Goal: Information Seeking & Learning: Learn about a topic

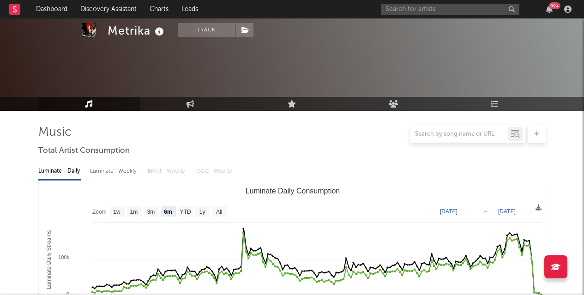
select select "6m"
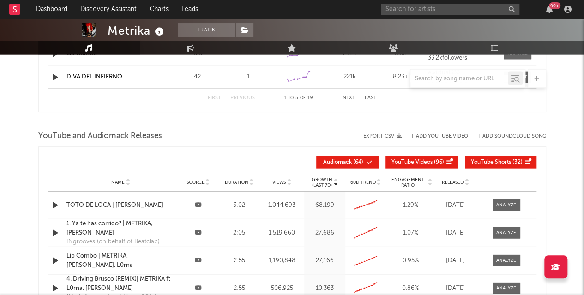
scroll to position [1015, 0]
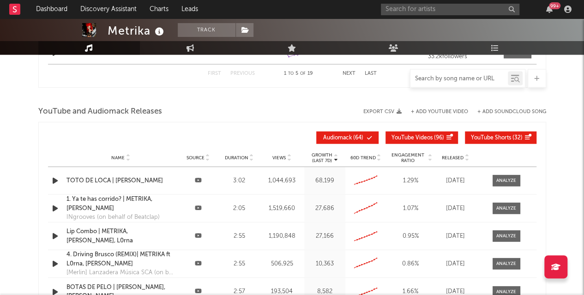
click at [431, 77] on input "text" at bounding box center [459, 78] width 97 height 7
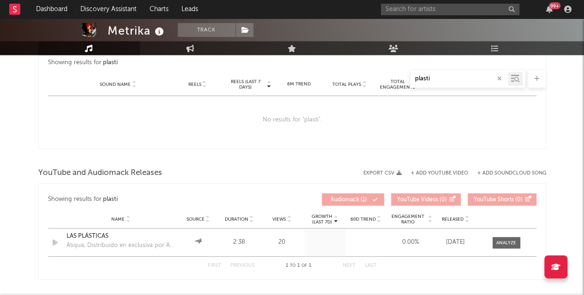
scroll to position [709, 0]
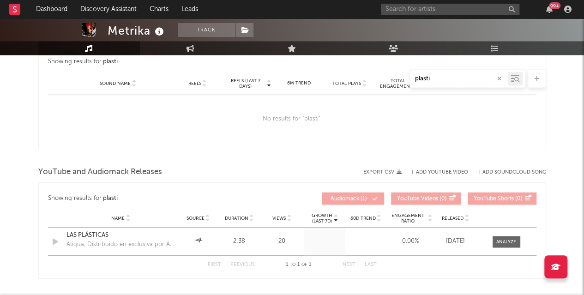
click at [444, 79] on input "plasti" at bounding box center [459, 78] width 97 height 7
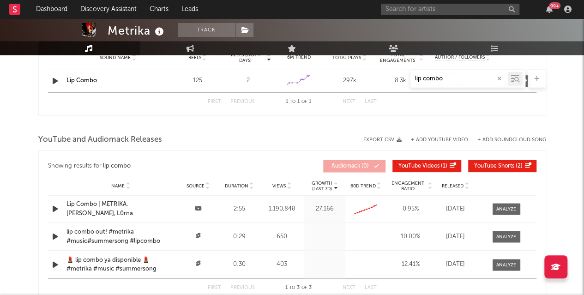
scroll to position [691, 0]
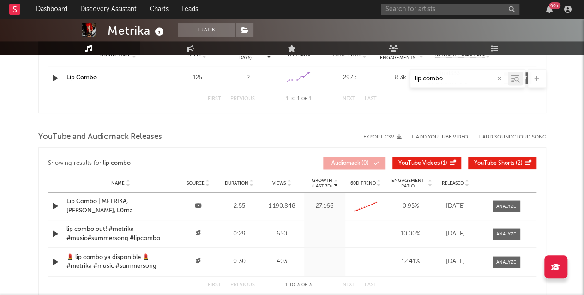
drag, startPoint x: 445, startPoint y: 80, endPoint x: 389, endPoint y: 78, distance: 55.9
click at [389, 78] on div "lip combo" at bounding box center [292, 78] width 508 height 18
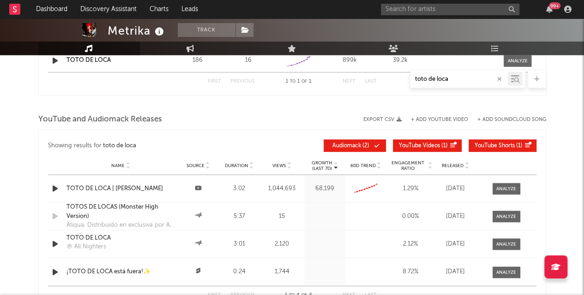
scroll to position [817, 0]
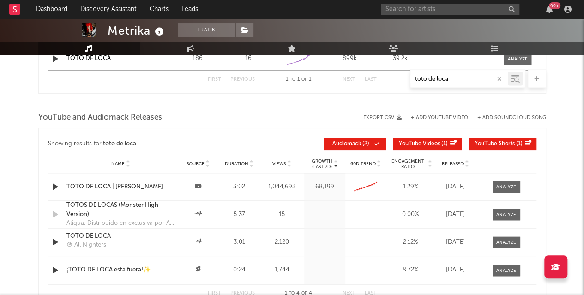
click at [453, 84] on div "toto de loca" at bounding box center [459, 79] width 97 height 12
click at [454, 78] on input "toto de loca" at bounding box center [459, 78] width 97 height 7
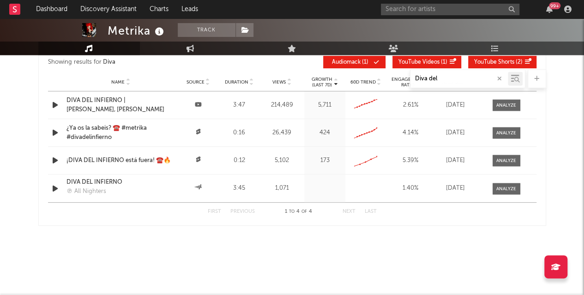
scroll to position [711, 0]
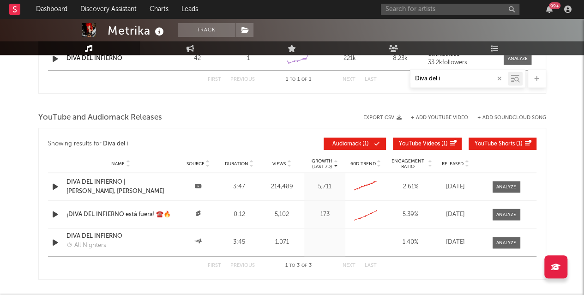
click at [451, 76] on input "Diva del i" at bounding box center [459, 78] width 97 height 7
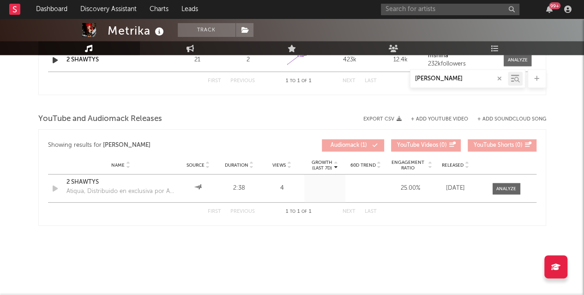
scroll to position [684, 0]
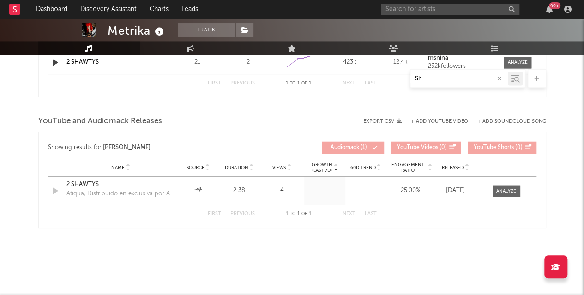
type input "S"
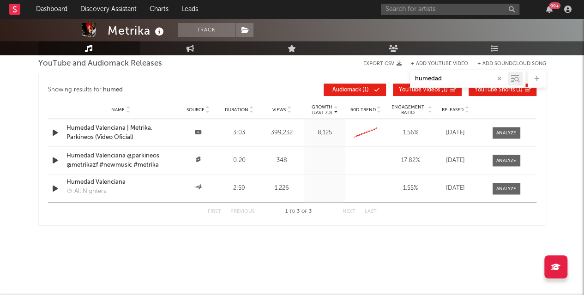
scroll to position [694, 0]
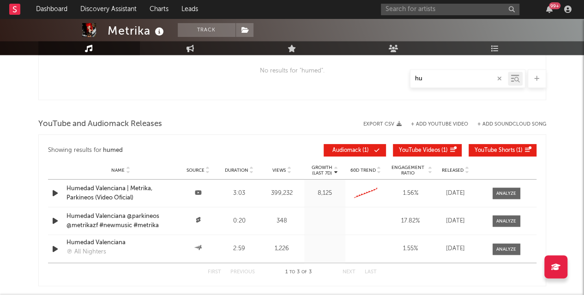
type input "h"
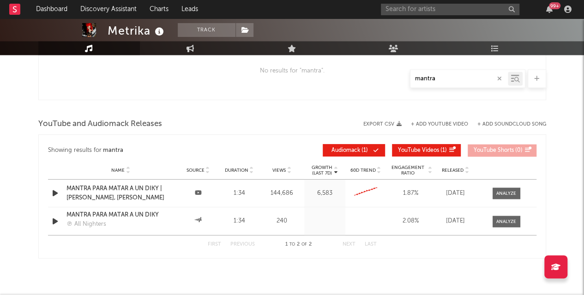
drag, startPoint x: 438, startPoint y: 79, endPoint x: 394, endPoint y: 75, distance: 45.0
click at [394, 75] on div "mantra" at bounding box center [292, 78] width 508 height 18
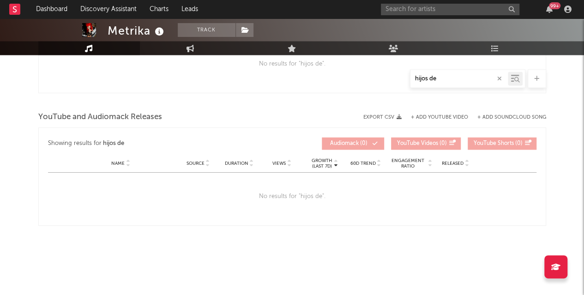
scroll to position [687, 0]
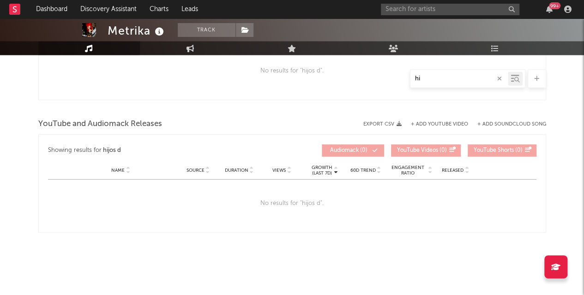
type input "h"
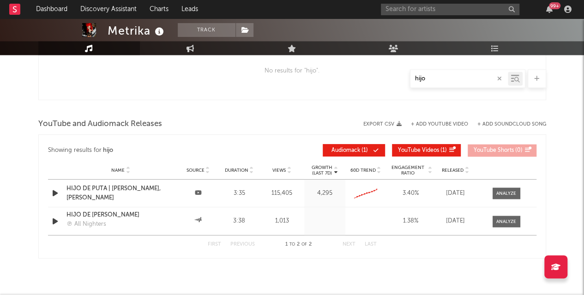
scroll to position [725, 0]
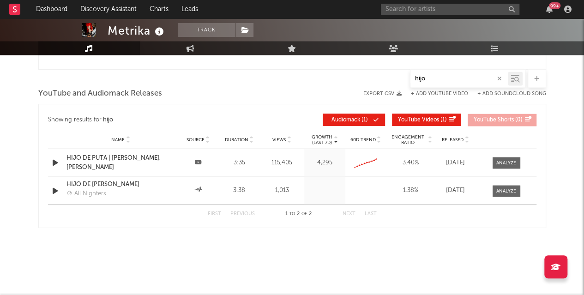
drag, startPoint x: 442, startPoint y: 80, endPoint x: 385, endPoint y: 72, distance: 57.9
click at [386, 74] on div "hijo" at bounding box center [292, 78] width 508 height 18
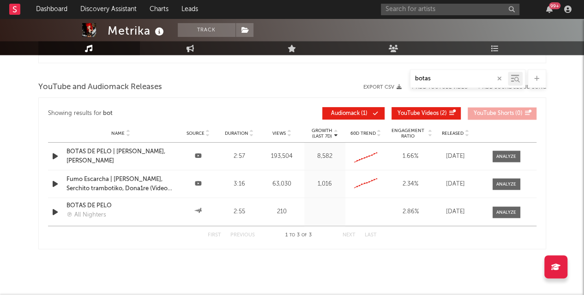
scroll to position [718, 0]
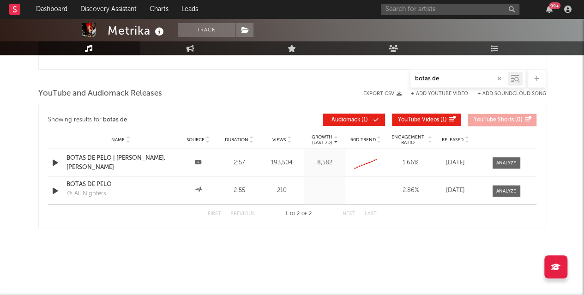
drag, startPoint x: 450, startPoint y: 78, endPoint x: 394, endPoint y: 77, distance: 55.9
click at [394, 77] on div "botas de" at bounding box center [292, 78] width 508 height 18
drag, startPoint x: 439, startPoint y: 80, endPoint x: 384, endPoint y: 73, distance: 55.0
click at [384, 73] on div "sus" at bounding box center [292, 78] width 508 height 18
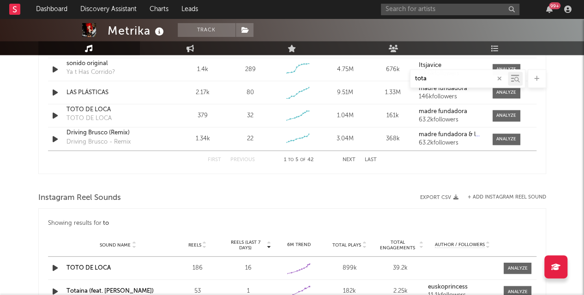
scroll to position [712, 0]
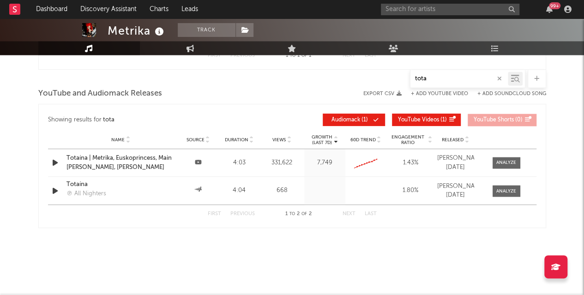
drag, startPoint x: 434, startPoint y: 79, endPoint x: 378, endPoint y: 76, distance: 56.0
click at [378, 76] on div "tota" at bounding box center [292, 78] width 508 height 18
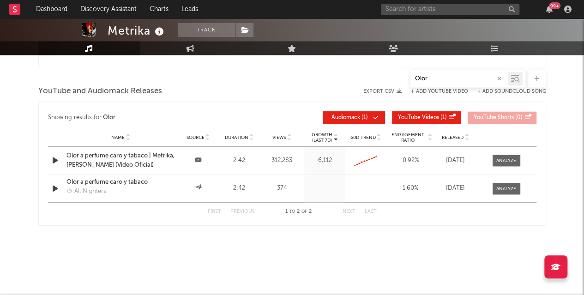
scroll to position [718, 0]
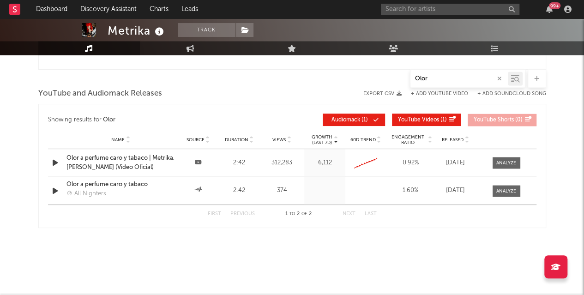
drag, startPoint x: 441, startPoint y: 77, endPoint x: 395, endPoint y: 80, distance: 45.4
click at [395, 80] on div "Olor" at bounding box center [292, 78] width 508 height 18
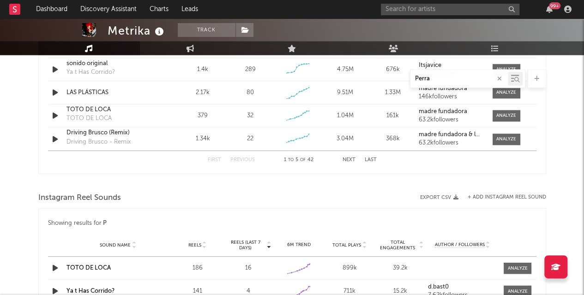
scroll to position [725, 0]
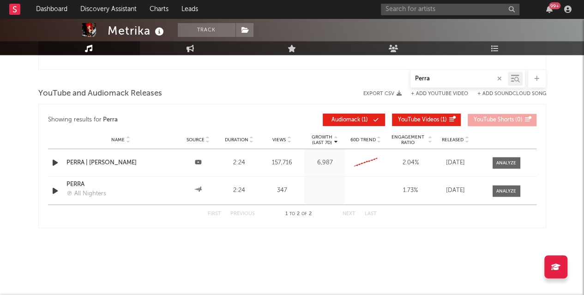
drag, startPoint x: 453, startPoint y: 79, endPoint x: 373, endPoint y: 86, distance: 80.3
click at [373, 86] on div "Perra" at bounding box center [292, 78] width 508 height 18
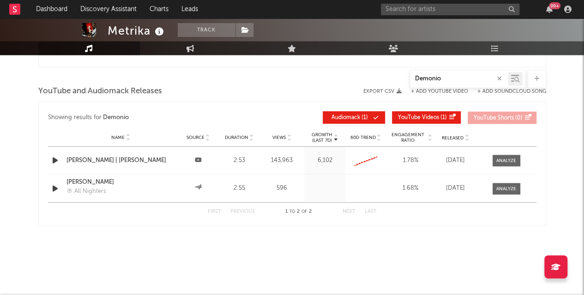
scroll to position [755, 0]
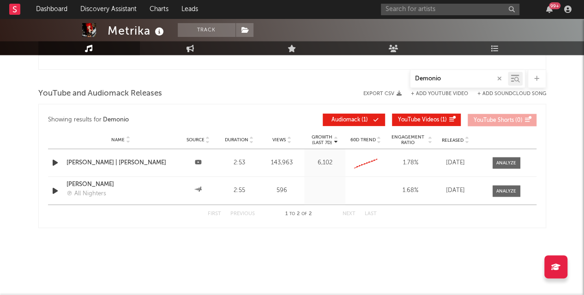
drag, startPoint x: 451, startPoint y: 78, endPoint x: 379, endPoint y: 72, distance: 72.3
click at [379, 72] on div "Demonio" at bounding box center [292, 78] width 508 height 18
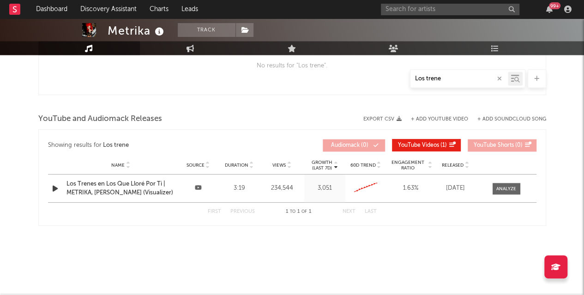
scroll to position [691, 0]
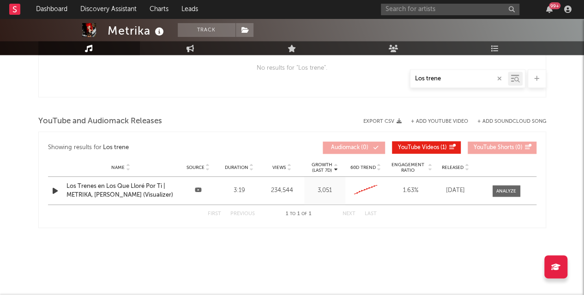
drag, startPoint x: 448, startPoint y: 81, endPoint x: 373, endPoint y: 61, distance: 77.3
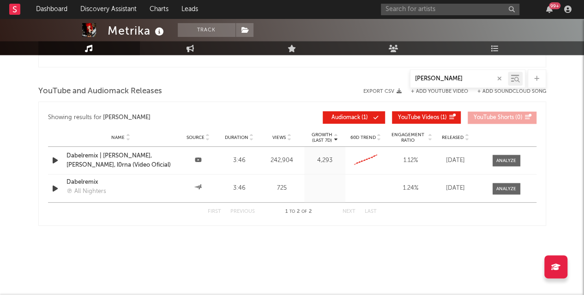
scroll to position [725, 0]
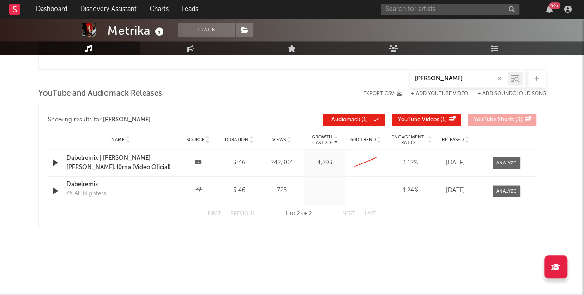
drag, startPoint x: 440, startPoint y: 80, endPoint x: 389, endPoint y: 70, distance: 51.8
click at [389, 70] on div "[PERSON_NAME]" at bounding box center [292, 78] width 508 height 18
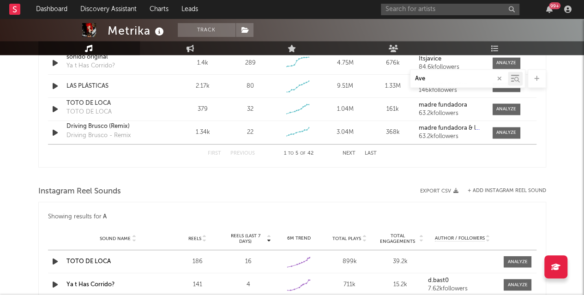
scroll to position [755, 0]
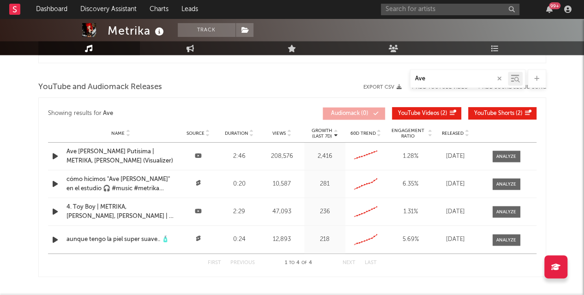
drag, startPoint x: 433, startPoint y: 78, endPoint x: 386, endPoint y: 79, distance: 47.1
click at [386, 79] on div "Ave" at bounding box center [292, 78] width 508 height 18
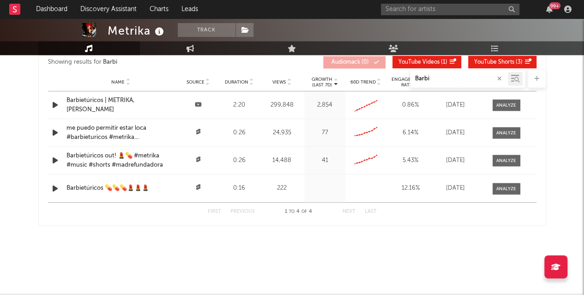
scroll to position [718, 0]
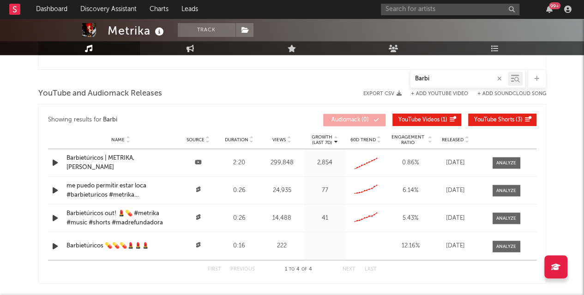
drag, startPoint x: 451, startPoint y: 79, endPoint x: 375, endPoint y: 81, distance: 75.8
click at [375, 81] on div "Barbi" at bounding box center [292, 78] width 508 height 18
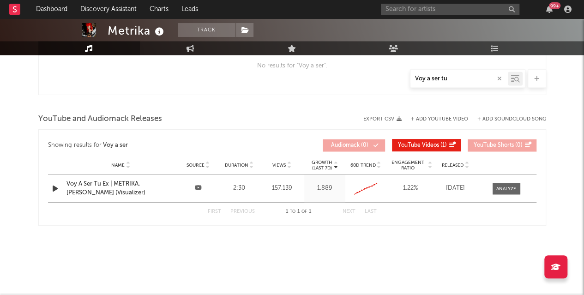
scroll to position [691, 0]
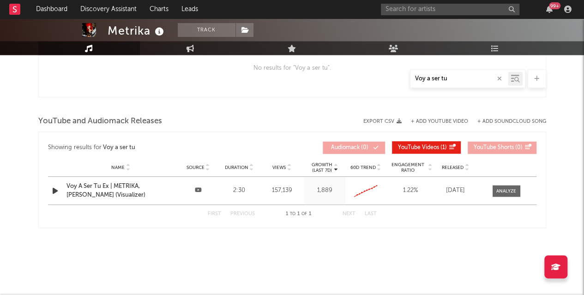
drag, startPoint x: 454, startPoint y: 80, endPoint x: 355, endPoint y: 68, distance: 99.6
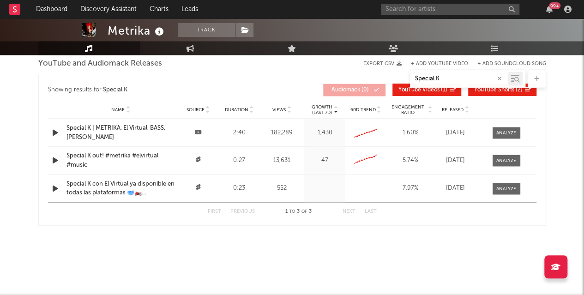
scroll to position [725, 0]
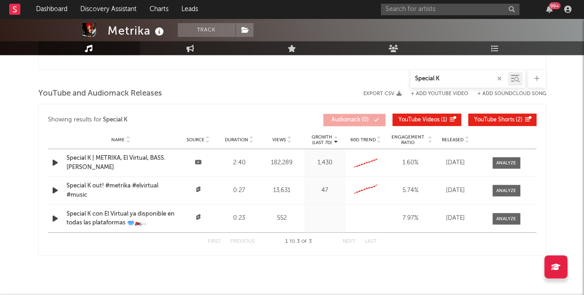
drag, startPoint x: 448, startPoint y: 80, endPoint x: 369, endPoint y: 62, distance: 80.9
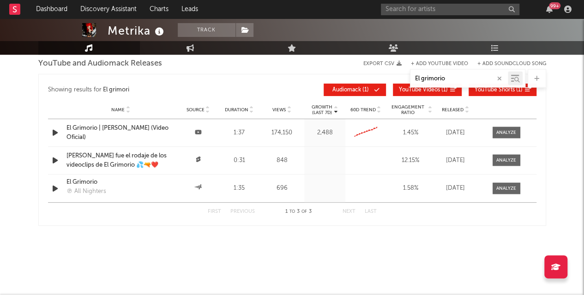
scroll to position [866, 0]
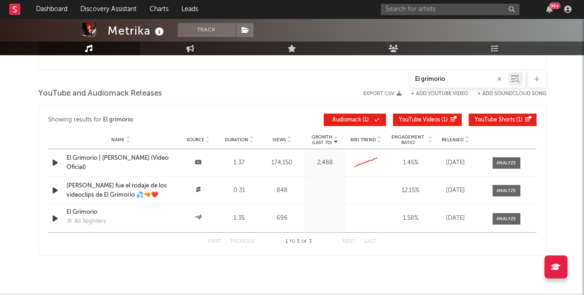
drag, startPoint x: 451, startPoint y: 78, endPoint x: 386, endPoint y: 63, distance: 66.3
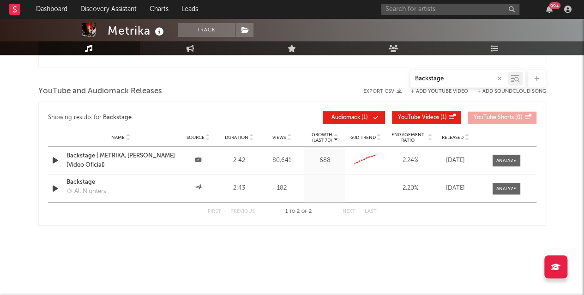
scroll to position [725, 0]
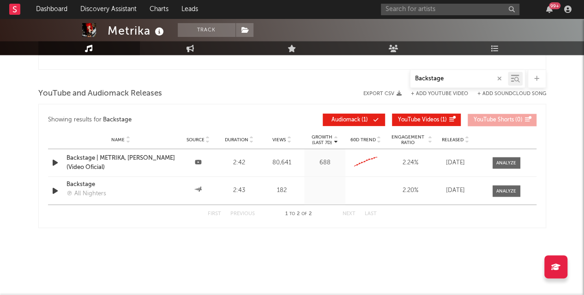
click at [456, 73] on div "Backstage" at bounding box center [459, 79] width 97 height 12
click at [454, 76] on input "Backstage" at bounding box center [459, 78] width 97 height 7
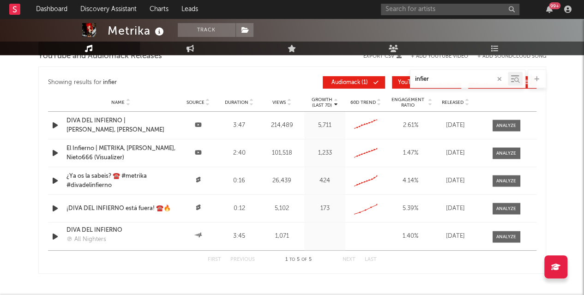
scroll to position [832, 0]
click at [446, 79] on input "infier" at bounding box center [459, 78] width 97 height 7
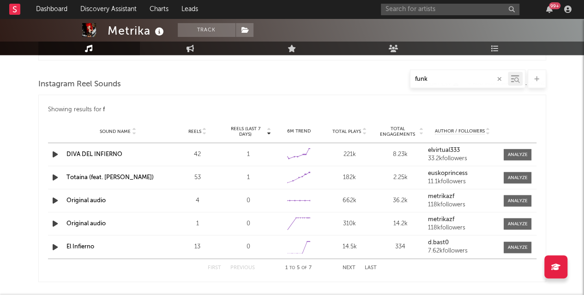
scroll to position [718, 0]
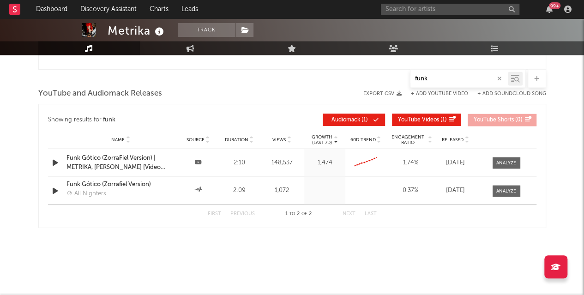
drag, startPoint x: 430, startPoint y: 80, endPoint x: 387, endPoint y: 60, distance: 47.1
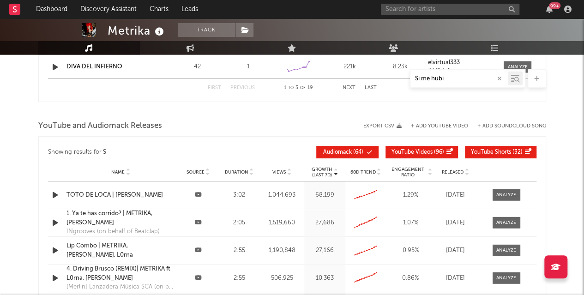
scroll to position [752, 0]
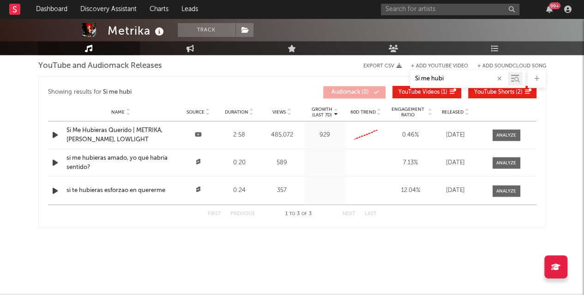
drag, startPoint x: 455, startPoint y: 75, endPoint x: 408, endPoint y: 68, distance: 47.6
click at [414, 70] on div "Si me hubi" at bounding box center [467, 78] width 115 height 18
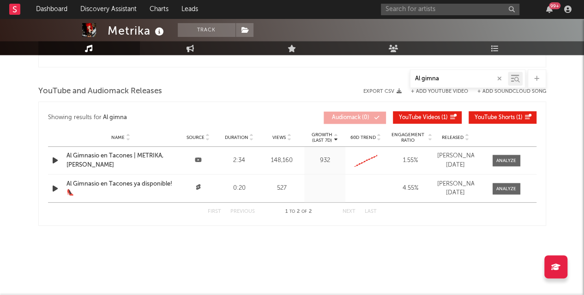
scroll to position [718, 0]
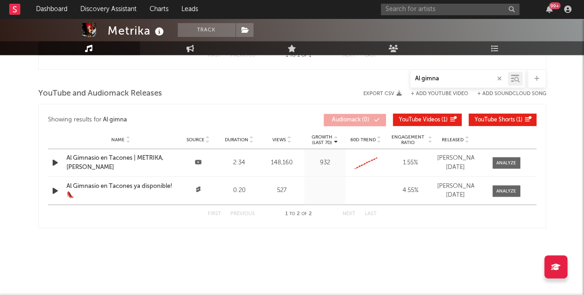
drag, startPoint x: 442, startPoint y: 79, endPoint x: 384, endPoint y: 71, distance: 57.8
click at [384, 71] on div "Al gimna" at bounding box center [292, 78] width 508 height 18
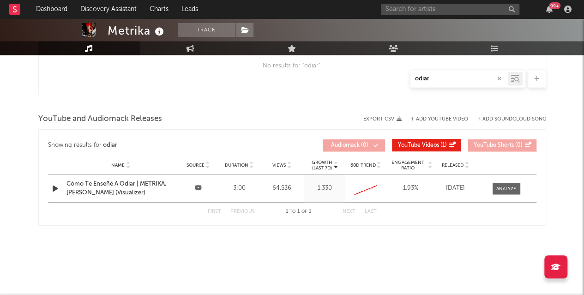
scroll to position [697, 0]
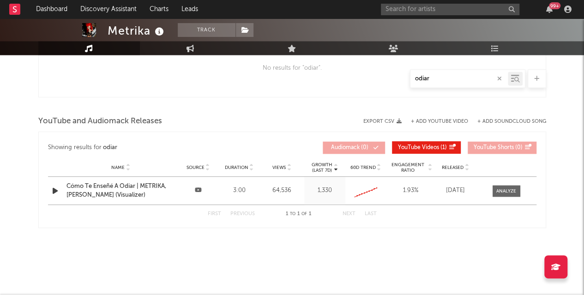
drag, startPoint x: 441, startPoint y: 79, endPoint x: 409, endPoint y: 78, distance: 31.4
click at [409, 78] on div "odiar" at bounding box center [292, 78] width 508 height 18
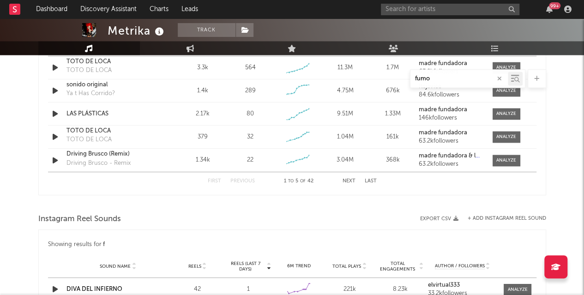
scroll to position [718, 0]
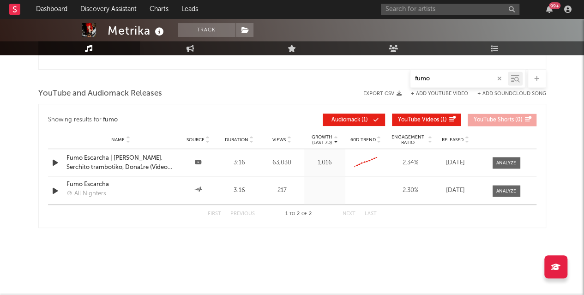
drag, startPoint x: 447, startPoint y: 75, endPoint x: 379, endPoint y: 65, distance: 69.2
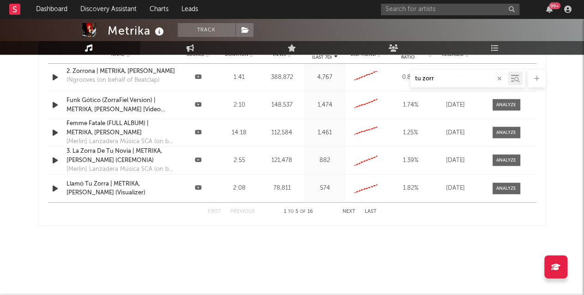
scroll to position [889, 0]
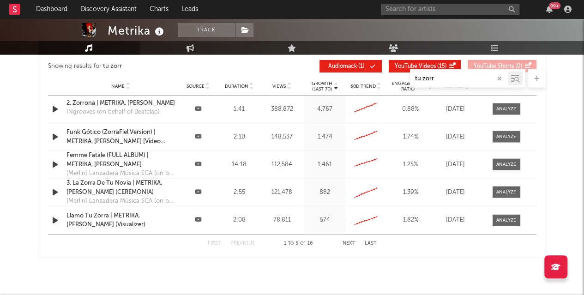
click at [438, 73] on div "tu zorr" at bounding box center [459, 79] width 97 height 12
click at [437, 78] on input "tu zorr" at bounding box center [459, 78] width 97 height 7
type input "t"
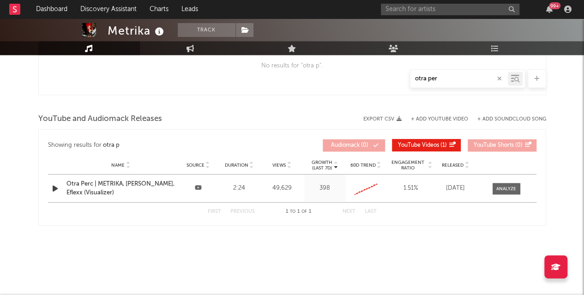
scroll to position [697, 0]
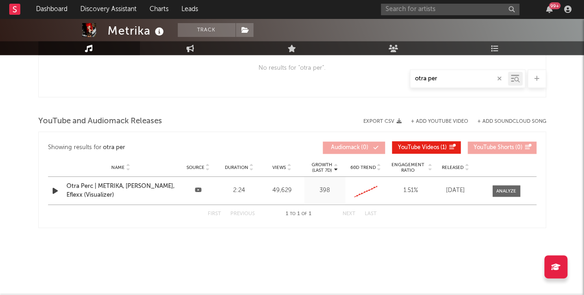
drag, startPoint x: 454, startPoint y: 79, endPoint x: 385, endPoint y: 75, distance: 69.4
click at [388, 79] on div "otra per" at bounding box center [292, 78] width 508 height 18
drag, startPoint x: 452, startPoint y: 78, endPoint x: 399, endPoint y: 72, distance: 53.0
click at [402, 74] on div "Bathory" at bounding box center [292, 78] width 508 height 18
drag, startPoint x: 444, startPoint y: 78, endPoint x: 379, endPoint y: 67, distance: 66.1
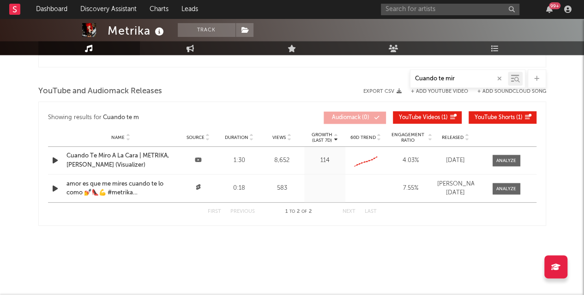
scroll to position [725, 0]
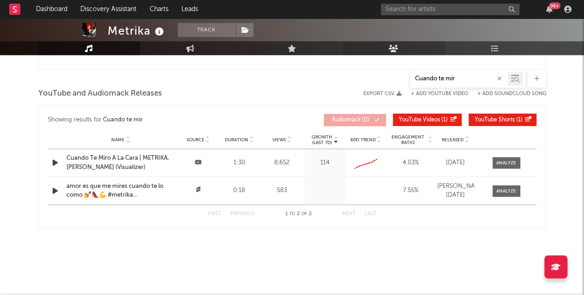
drag, startPoint x: 460, startPoint y: 79, endPoint x: 374, endPoint y: 54, distance: 89.0
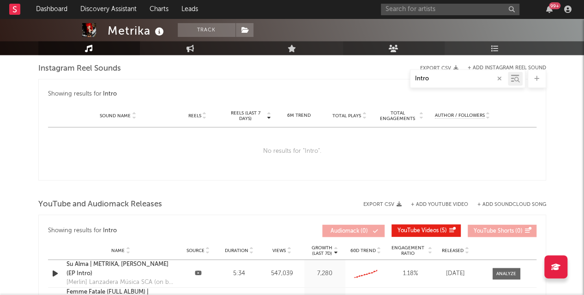
scroll to position [889, 0]
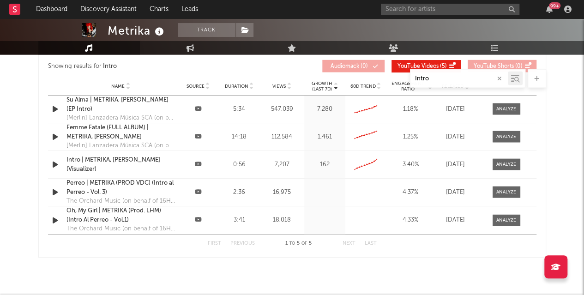
drag, startPoint x: 434, startPoint y: 79, endPoint x: 388, endPoint y: 76, distance: 46.3
click at [388, 76] on div "Intro" at bounding box center [292, 78] width 508 height 18
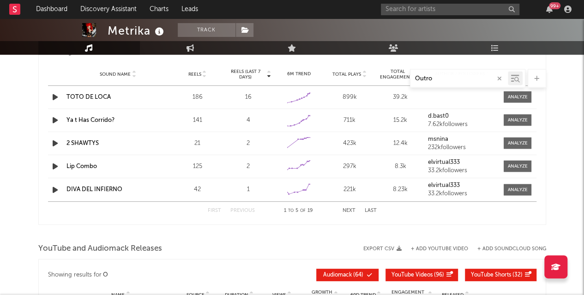
scroll to position [697, 0]
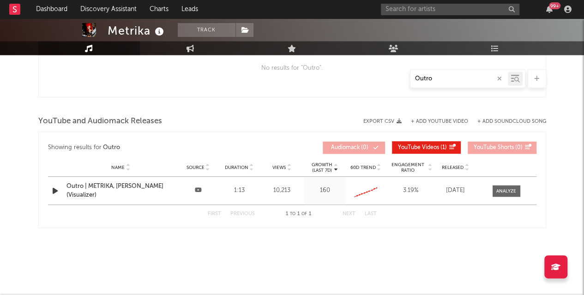
drag, startPoint x: 440, startPoint y: 78, endPoint x: 379, endPoint y: 70, distance: 61.1
click at [379, 70] on div "Outro" at bounding box center [292, 78] width 508 height 18
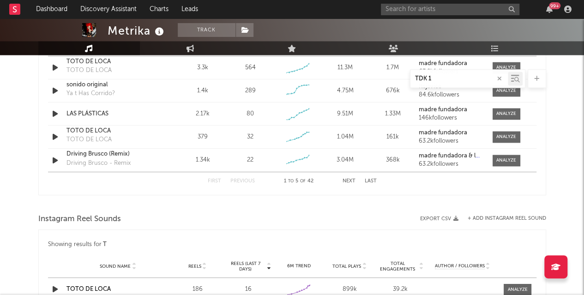
scroll to position [699, 0]
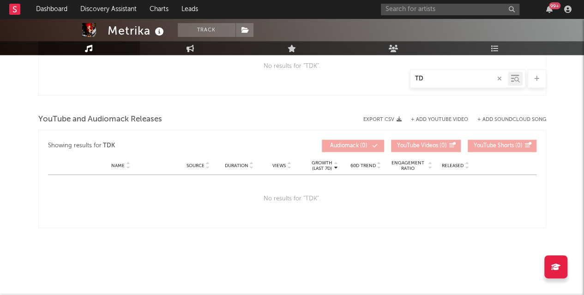
type input "T"
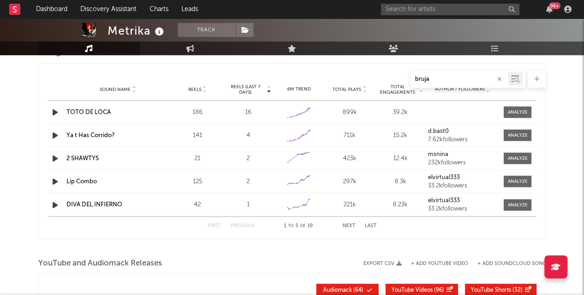
scroll to position [712, 0]
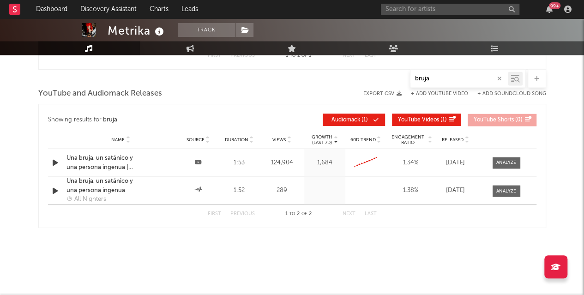
type input "bruja"
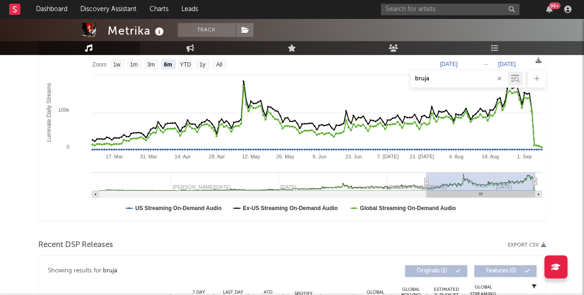
scroll to position [0, 0]
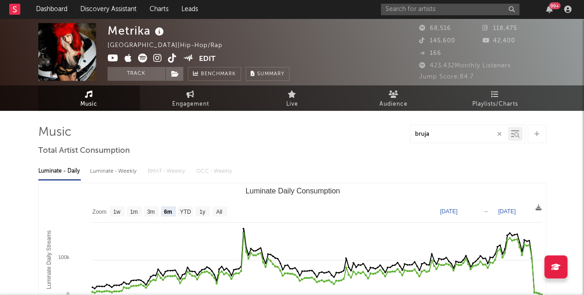
click at [78, 99] on link "Music" at bounding box center [89, 97] width 102 height 25
click at [399, 94] on link "Audience" at bounding box center [394, 97] width 102 height 25
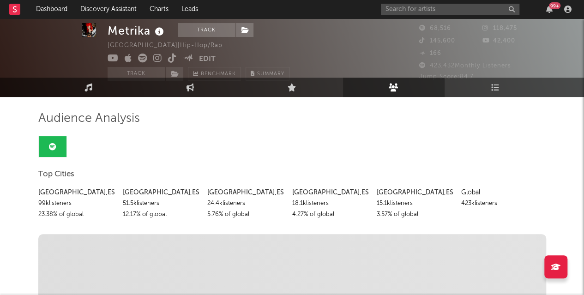
scroll to position [15, 0]
